Goal: Find specific page/section: Find specific page/section

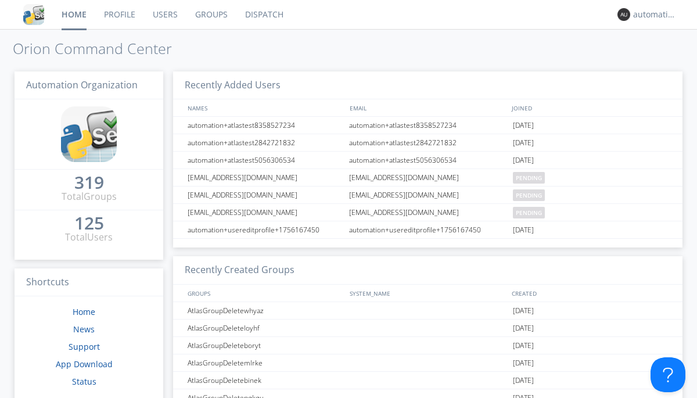
click at [263, 15] on link "Dispatch" at bounding box center [264, 14] width 56 height 29
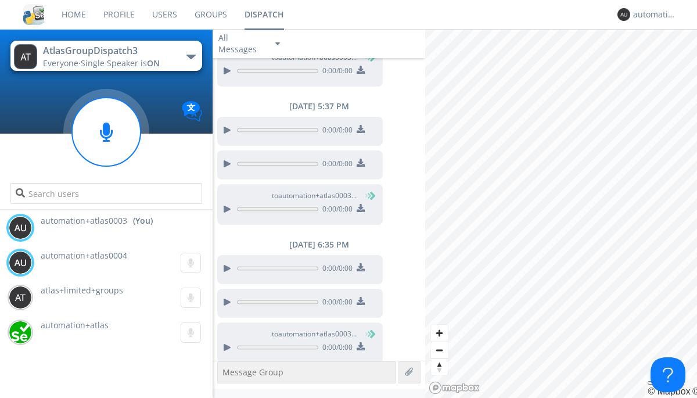
scroll to position [142, 0]
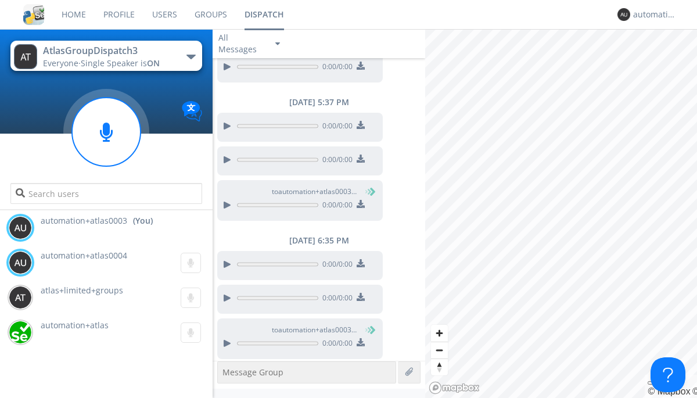
click at [190, 56] on div "button" at bounding box center [190, 57] width 9 height 5
click at [0, 0] on span "AtlasGroupDispatch" at bounding box center [0, 0] width 0 height 0
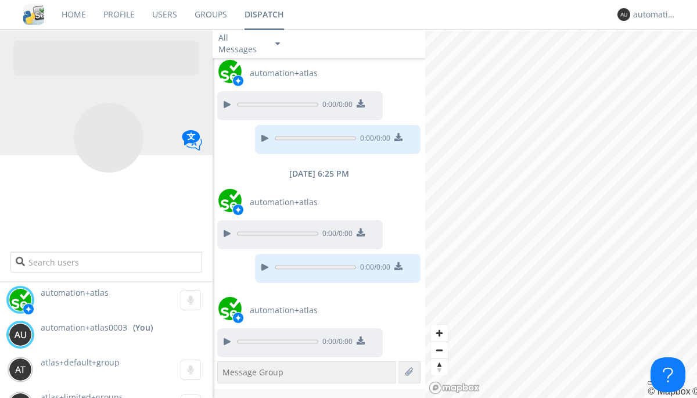
scroll to position [405, 0]
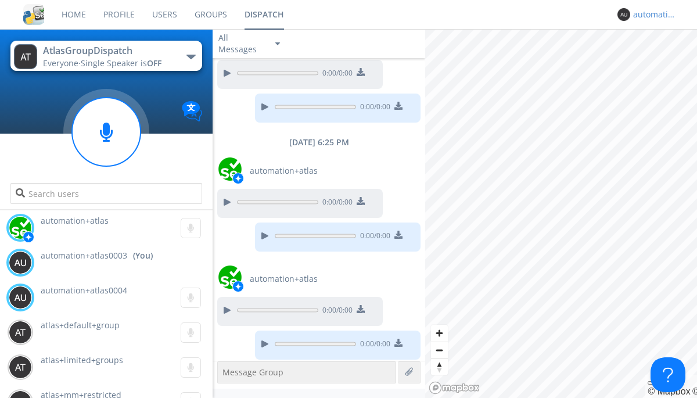
click at [652, 15] on div "automation+atlas0003" at bounding box center [655, 15] width 44 height 12
